Goal: Use online tool/utility: Utilize a website feature to perform a specific function

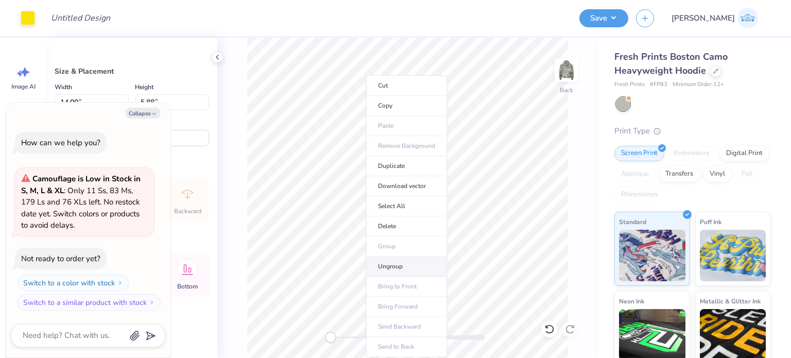
click at [390, 272] on li "Ungroup" at bounding box center [406, 266] width 81 height 20
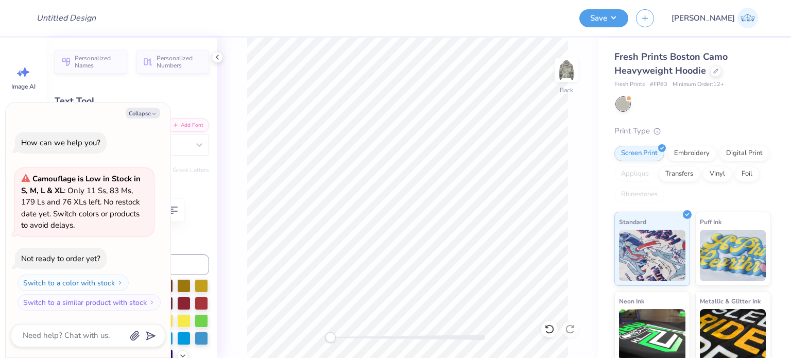
type textarea "x"
type textarea "K"
type textarea "x"
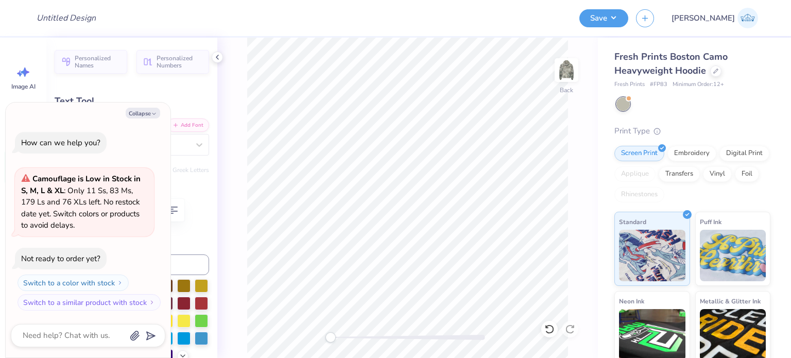
type textarea "DG"
click at [361, 334] on div at bounding box center [408, 337] width 155 height 10
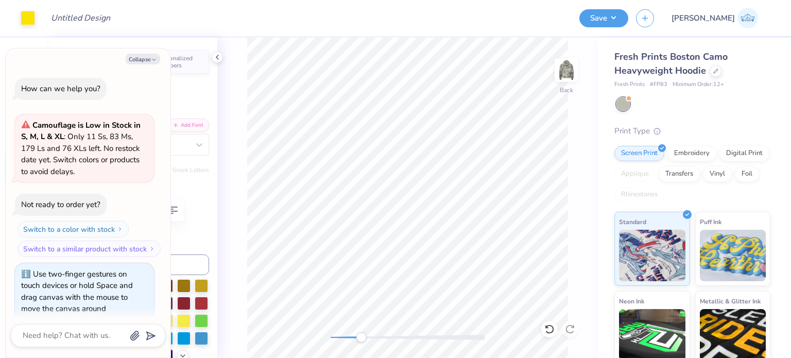
scroll to position [8, 0]
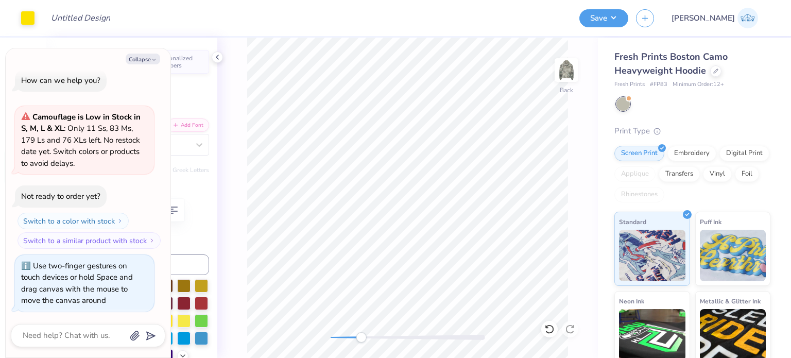
type textarea "x"
type input "4.06"
type input "0.19"
type input "4.90"
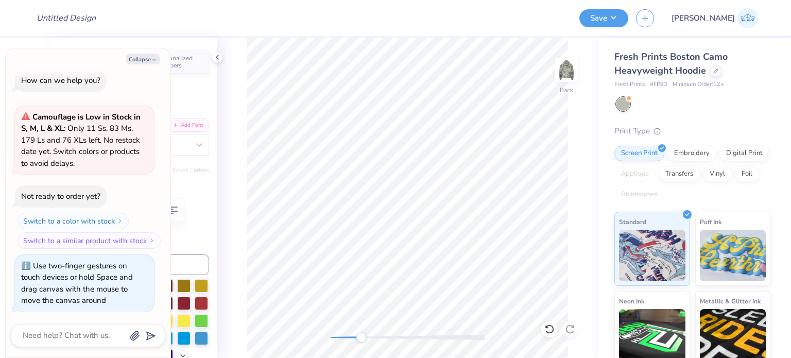
type textarea "x"
type textarea "RECRUITMEN"
type textarea "x"
type textarea "RECRUITME"
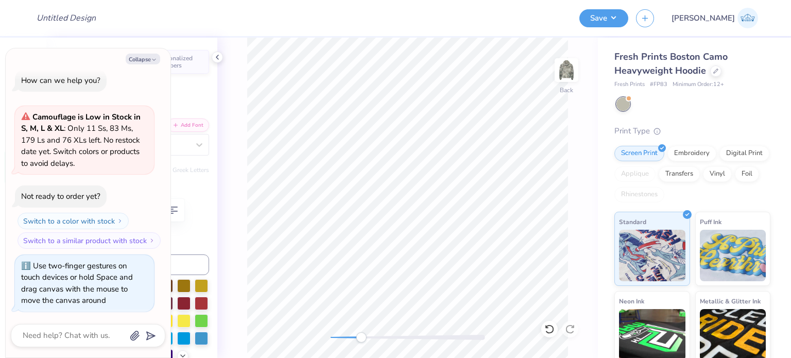
type textarea "x"
type textarea "RECRUITM"
type textarea "x"
type textarea "RECRUIT"
type textarea "x"
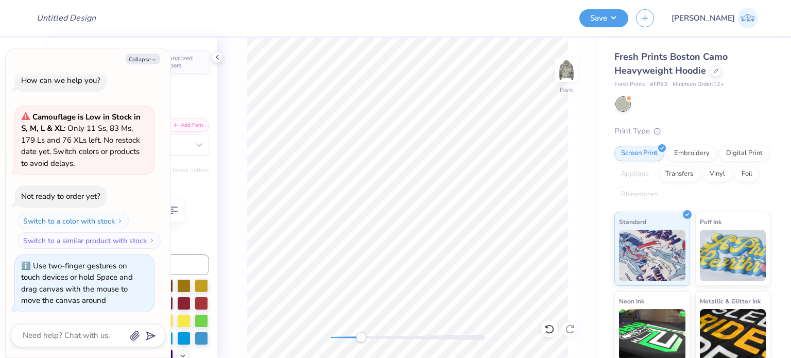
type textarea "RECRUI"
type textarea "x"
type textarea "RECR"
type textarea "x"
type textarea "REC"
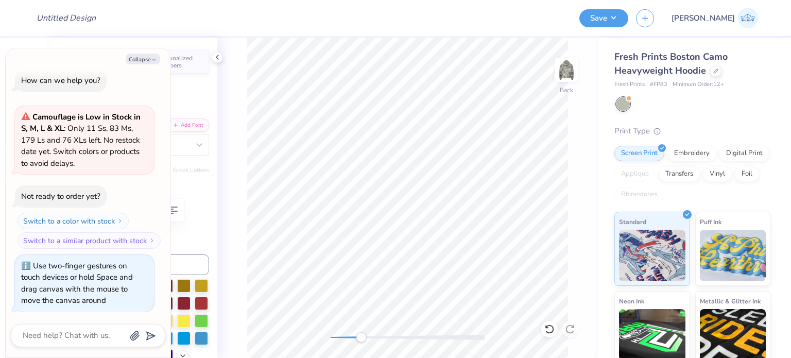
type textarea "x"
type textarea "RE"
type textarea "x"
type textarea "R"
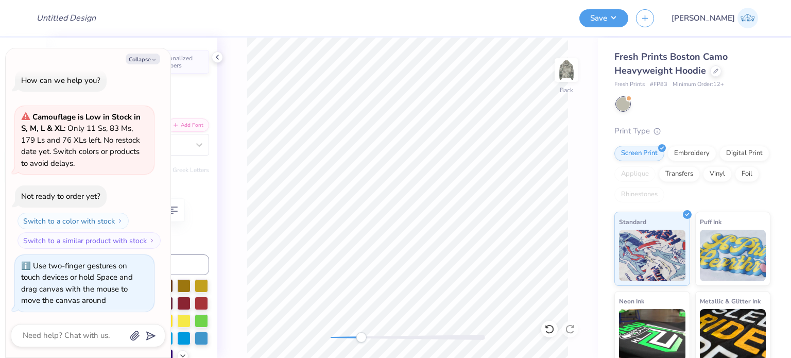
type textarea "x"
type textarea "E"
type textarea "x"
type textarea "ESTA"
type textarea "x"
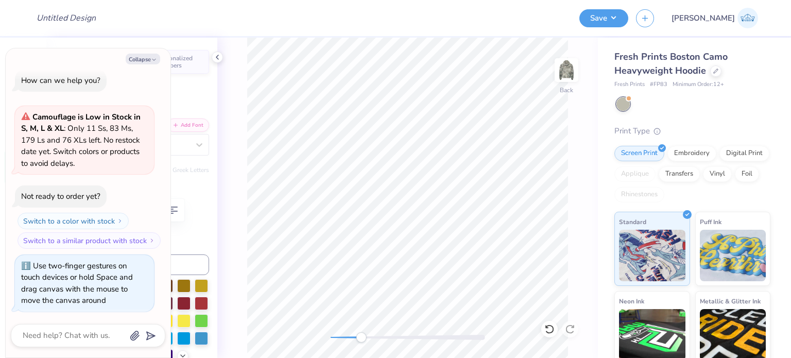
type textarea "ESTAB"
type textarea "x"
type textarea "ESTABL"
type textarea "x"
type textarea "ESTABLI"
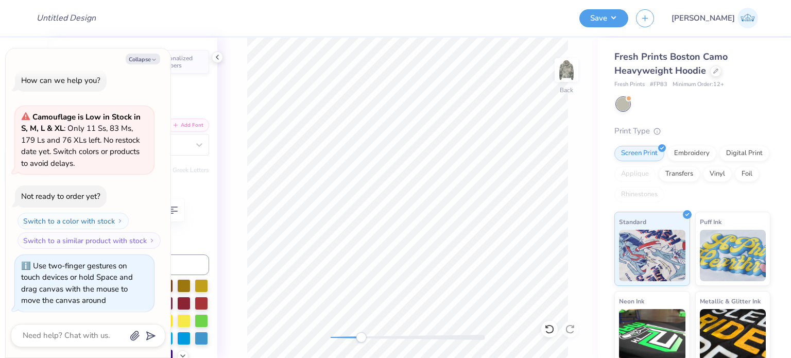
type textarea "x"
type textarea "ESTABLIS"
type textarea "x"
type textarea "ESTABLISH"
type textarea "x"
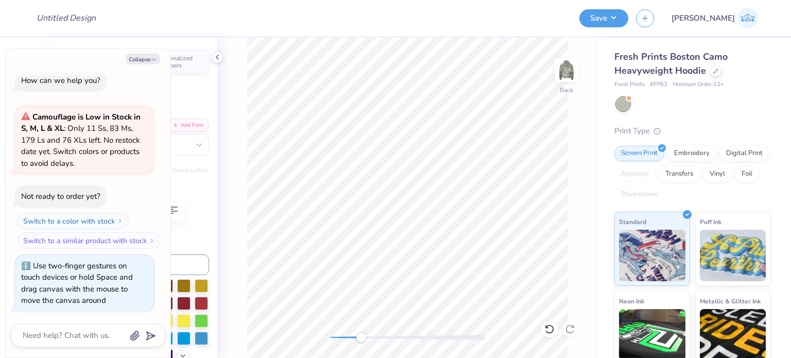
type textarea "ESTABLISHE"
type textarea "x"
type textarea "ESTABLISHED"
type textarea "x"
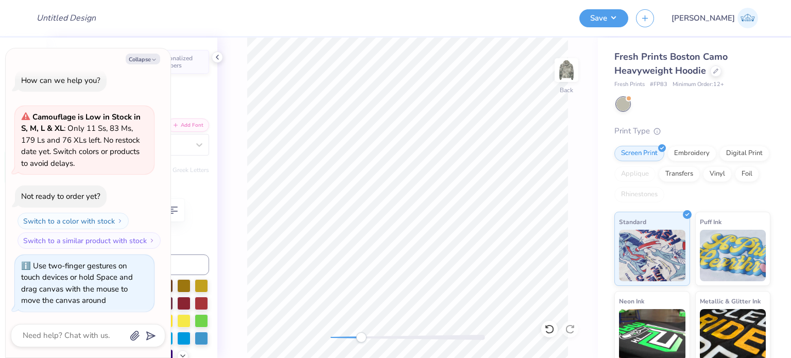
type input "5.82"
type input "0.87"
type input "5.28"
type textarea "KAPP"
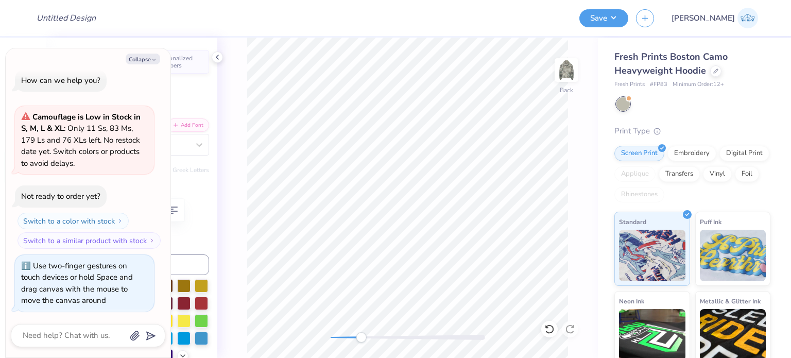
type textarea "x"
type textarea "KAP"
type textarea "x"
type textarea "K"
type textarea "x"
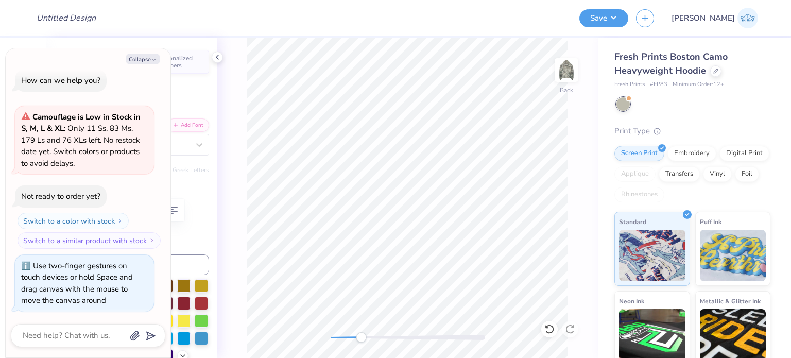
type textarea "x"
type textarea "D"
type textarea "x"
type textarea "DEL"
type textarea "x"
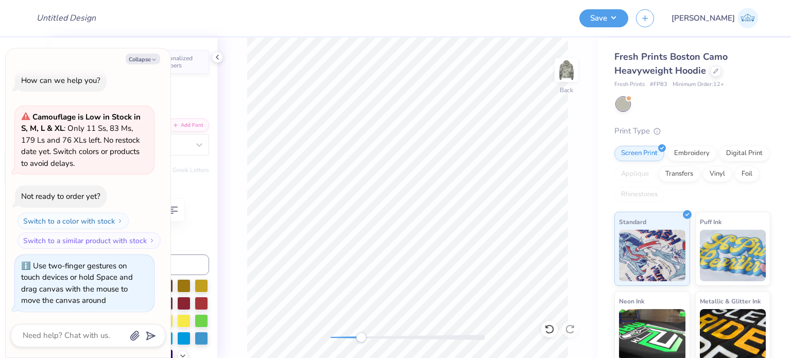
type textarea "DELG"
type textarea "x"
type textarea "DEL"
type textarea "x"
type textarea "DELT"
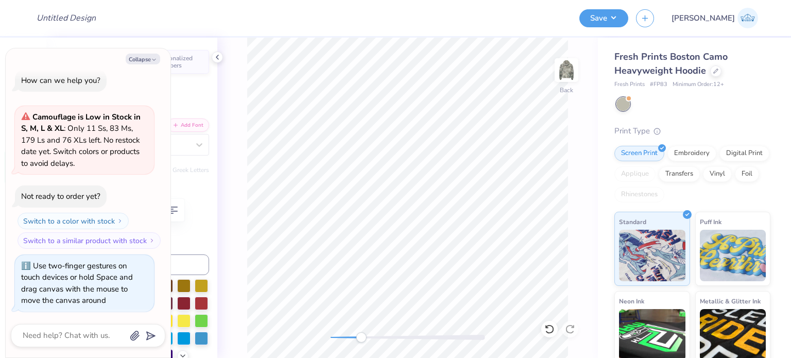
type textarea "x"
type textarea "DELTA"
type textarea "x"
type input "5.83"
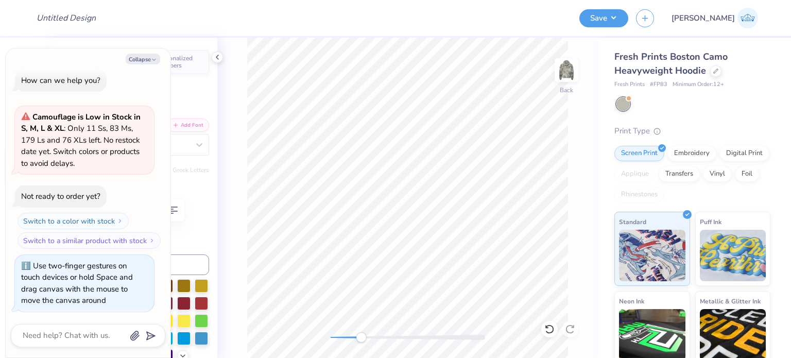
type input "6.22"
type textarea "ALPH"
type textarea "x"
type textarea "ALP"
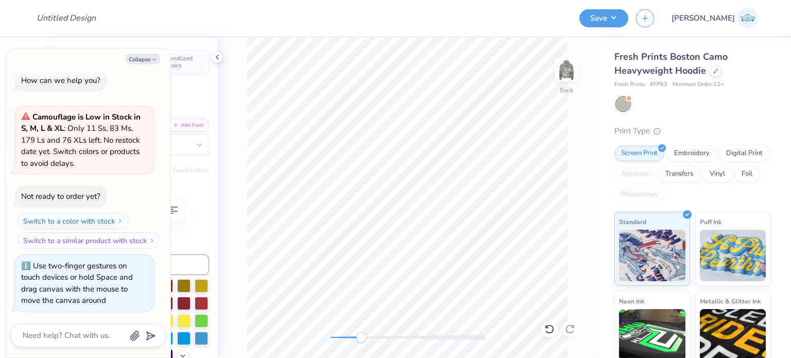
type textarea "x"
type textarea "AL"
type textarea "x"
type textarea "A"
type textarea "x"
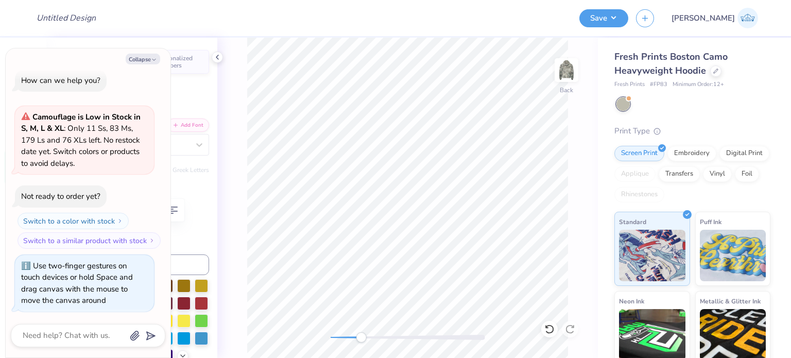
type textarea "x"
type textarea "G"
type textarea "x"
type textarea "GAM"
type textarea "x"
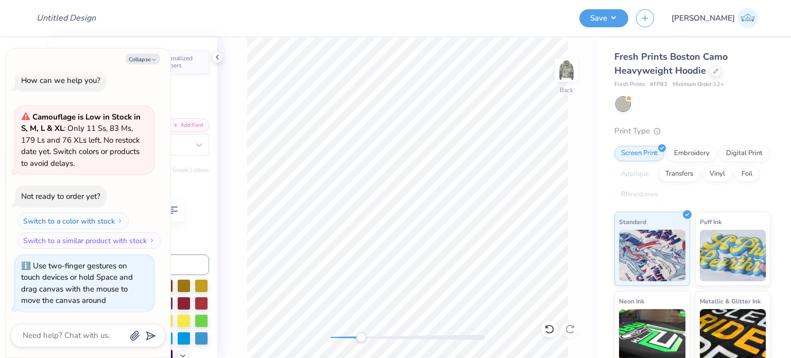
type textarea "GAMMA"
click at [218, 56] on icon at bounding box center [217, 57] width 8 height 8
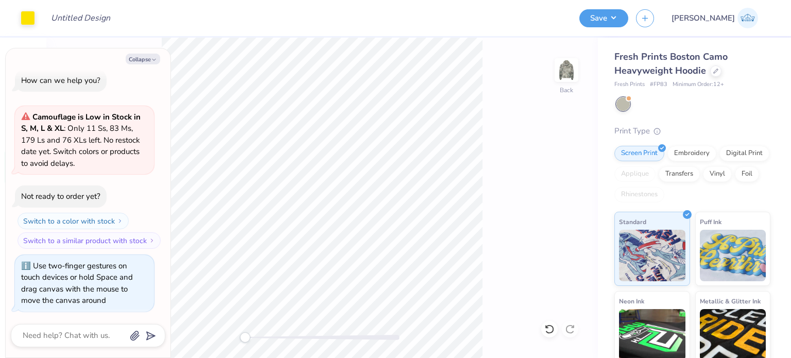
type textarea "x"
